Goal: Find specific page/section: Find specific page/section

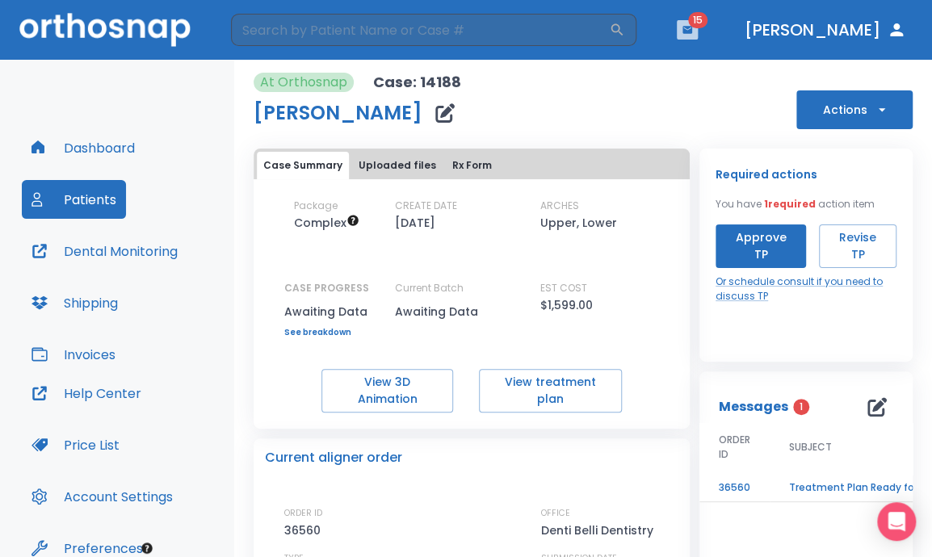
click at [692, 28] on icon "button" at bounding box center [688, 29] width 10 height 7
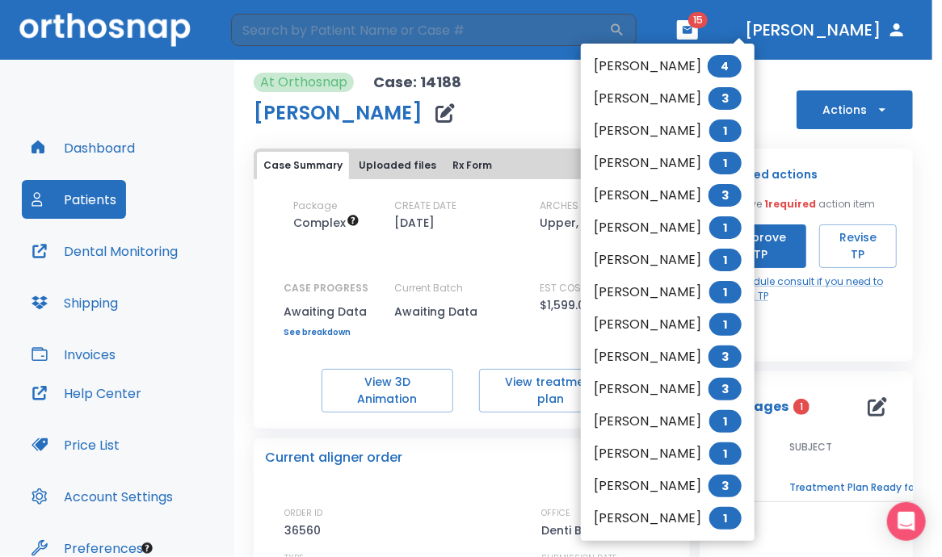
click at [448, 442] on div at bounding box center [471, 278] width 942 height 557
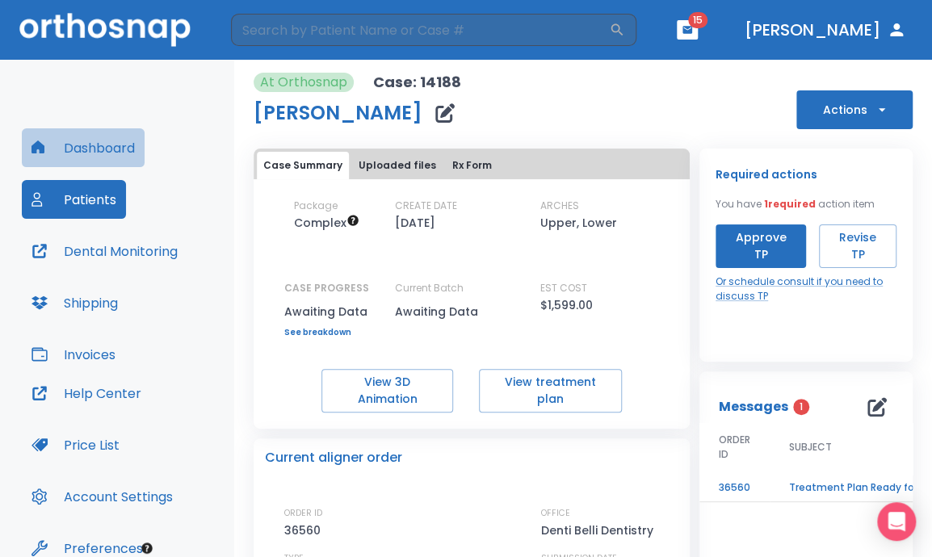
click at [128, 162] on button "Dashboard" at bounding box center [83, 147] width 123 height 39
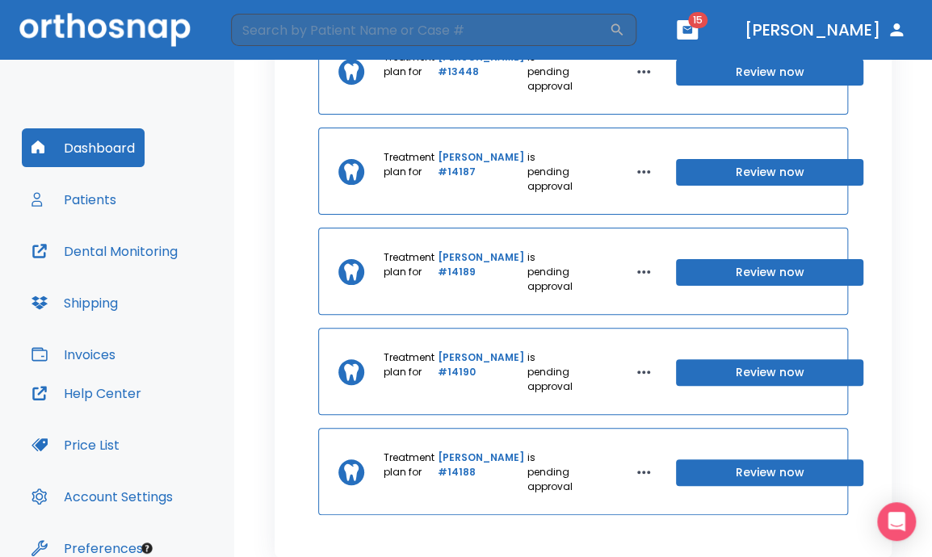
click at [863, 86] on div "Task List Create order Treatment plan for [PERSON_NAME] #13448 is pending appro…" at bounding box center [583, 255] width 617 height 606
click at [79, 204] on button "Patients" at bounding box center [74, 199] width 104 height 39
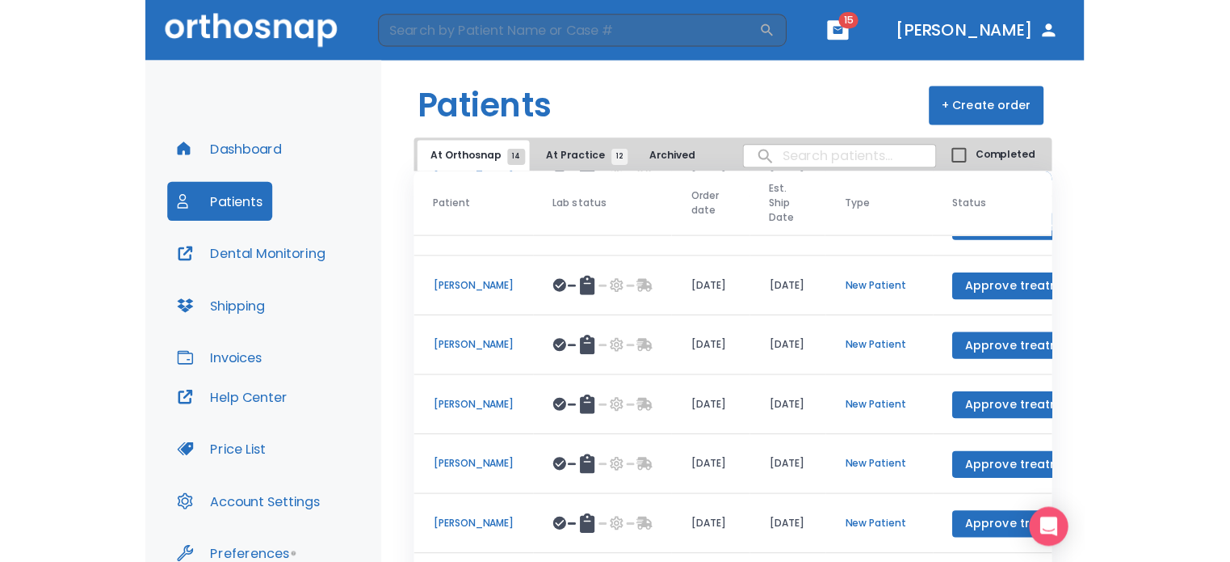
scroll to position [225, 0]
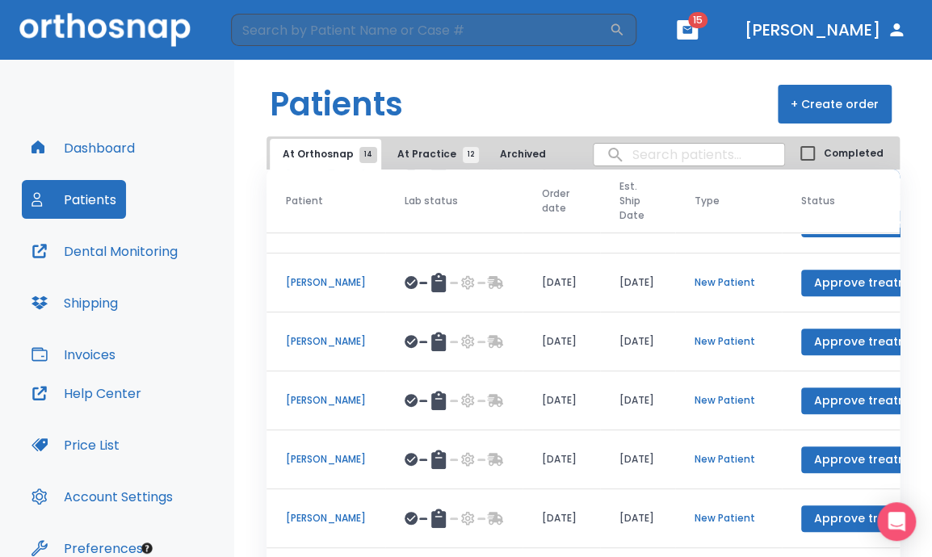
click at [675, 161] on input "search" at bounding box center [689, 155] width 191 height 32
type input "debo"
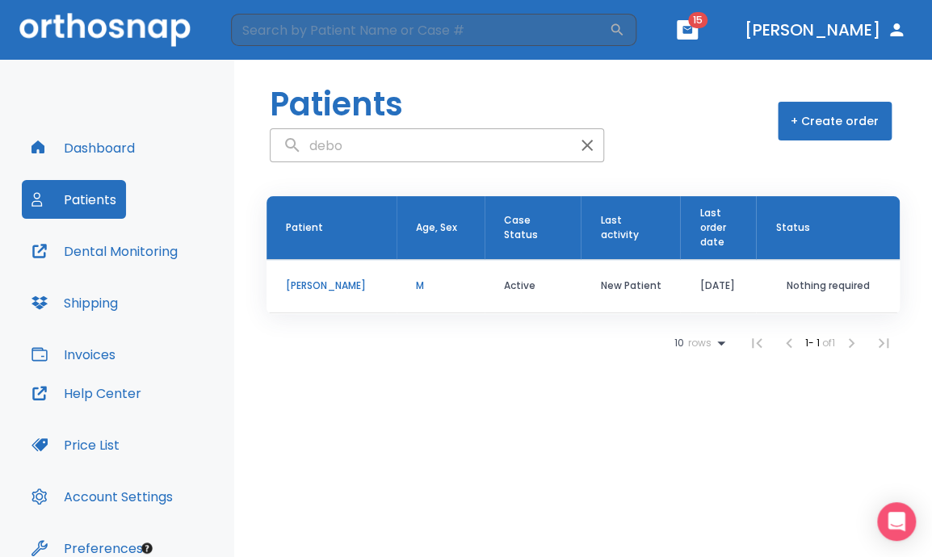
click at [333, 279] on p "[PERSON_NAME]" at bounding box center [331, 286] width 91 height 15
